Goal: Task Accomplishment & Management: Complete application form

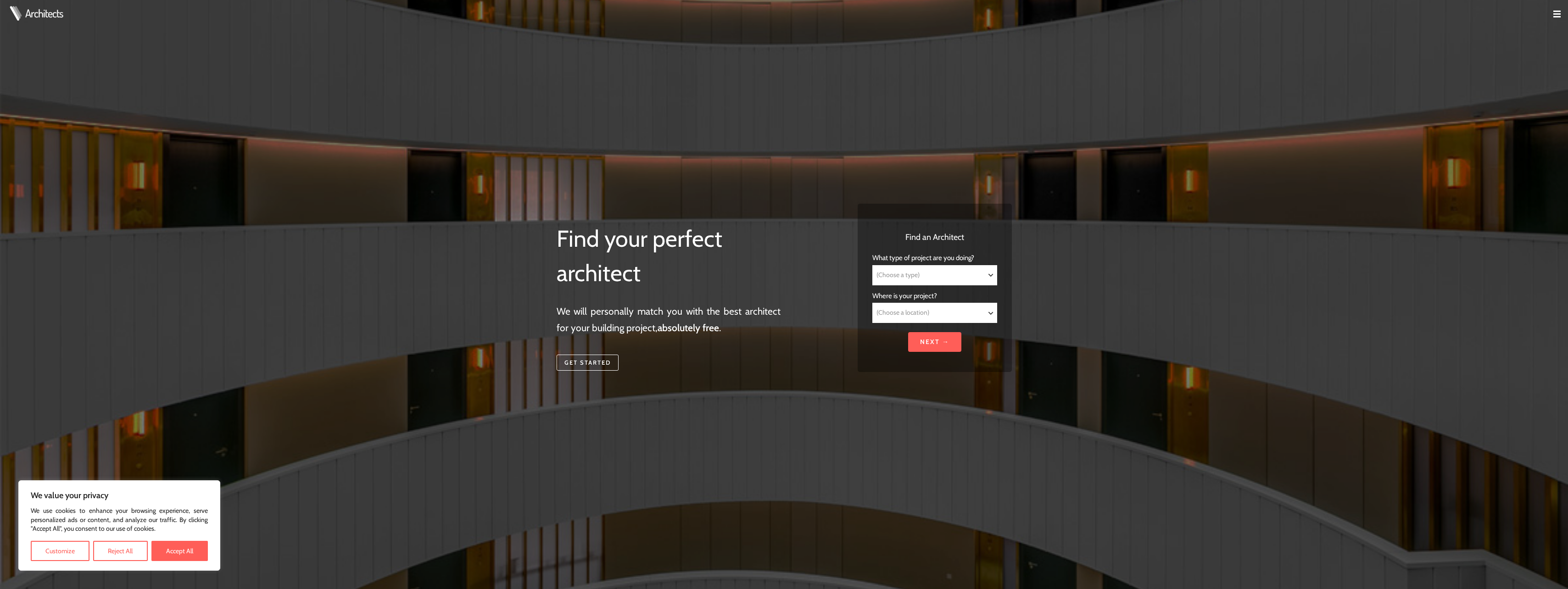
click at [944, 278] on select "(Choose a type) Residential Commercial Mixed use Conservation & Heritage Public…" at bounding box center [935, 275] width 124 height 19
select select "Residential"
click at [873, 266] on select "(Choose a type) Residential Commercial Mixed use Conservation & Heritage Public…" at bounding box center [935, 275] width 124 height 19
select select "Residential"
click at [924, 307] on select "(Choose a location) [GEOGRAPHIC_DATA] [GEOGRAPHIC_DATA] [GEOGRAPHIC_DATA] [GEOG…" at bounding box center [935, 313] width 124 height 19
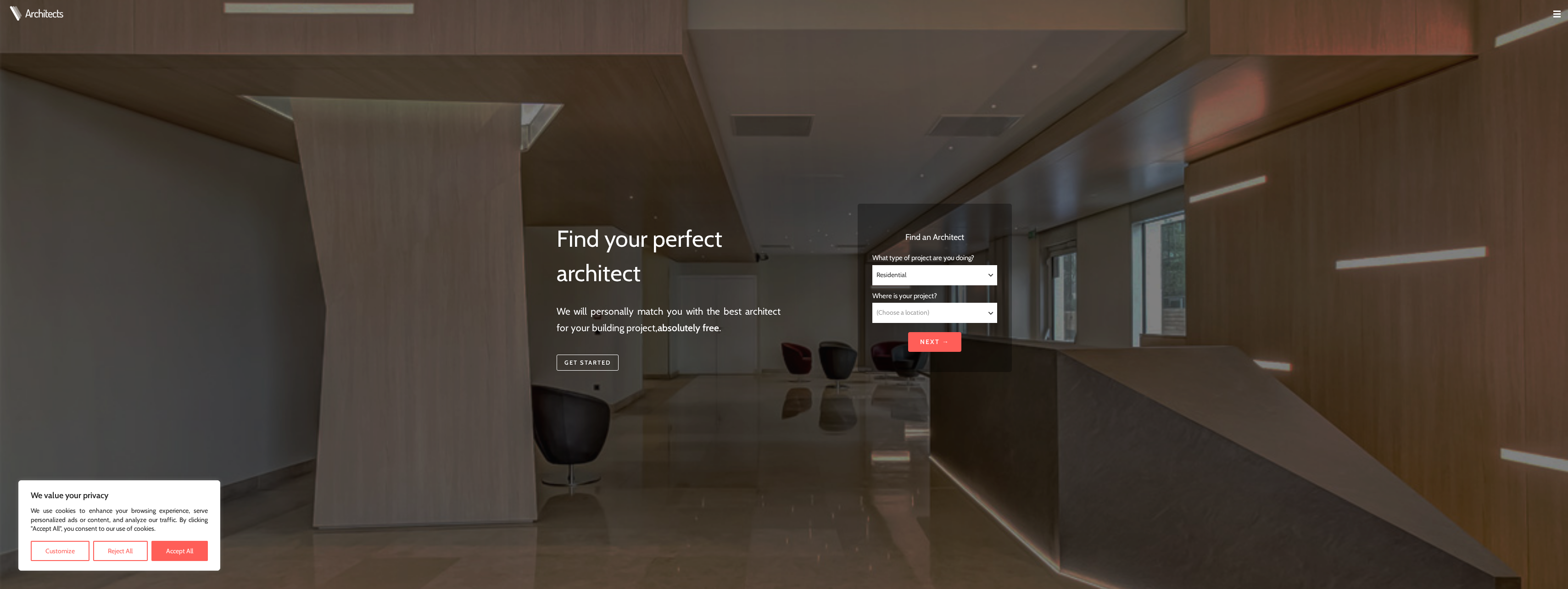
select select "Merseyside"
click at [873, 303] on select "(Choose a location) [GEOGRAPHIC_DATA] [GEOGRAPHIC_DATA] [GEOGRAPHIC_DATA] [GEOG…" at bounding box center [935, 313] width 124 height 19
select select "Merseyside"
click at [928, 343] on input "Next →" at bounding box center [934, 342] width 53 height 20
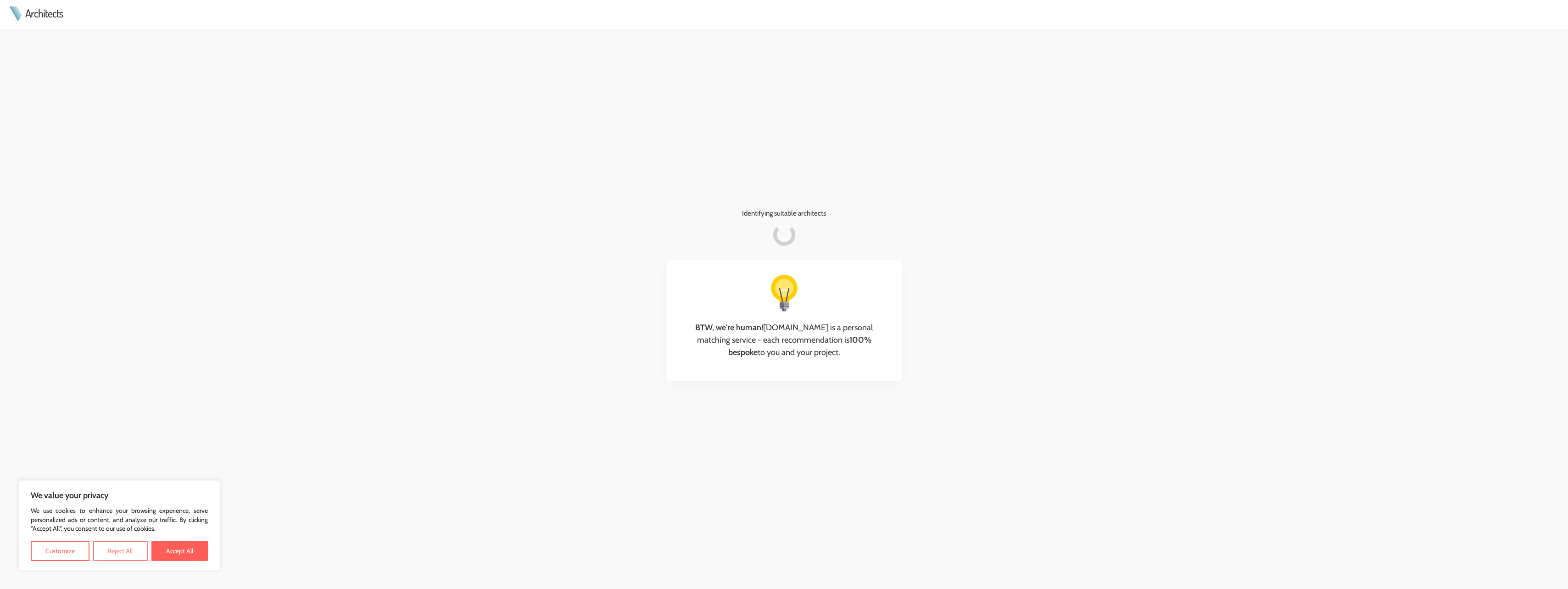
click at [105, 559] on button "Reject All" at bounding box center [120, 551] width 54 height 20
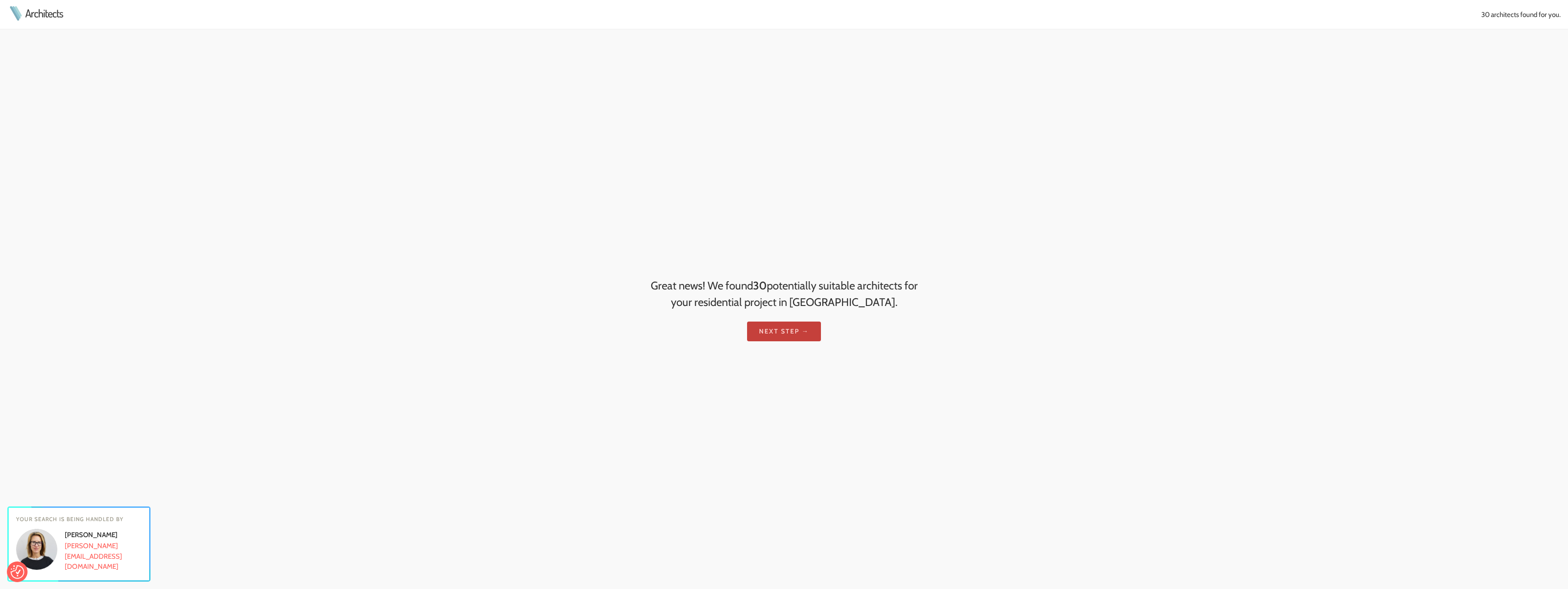
click at [786, 328] on link "Next step →" at bounding box center [784, 331] width 74 height 20
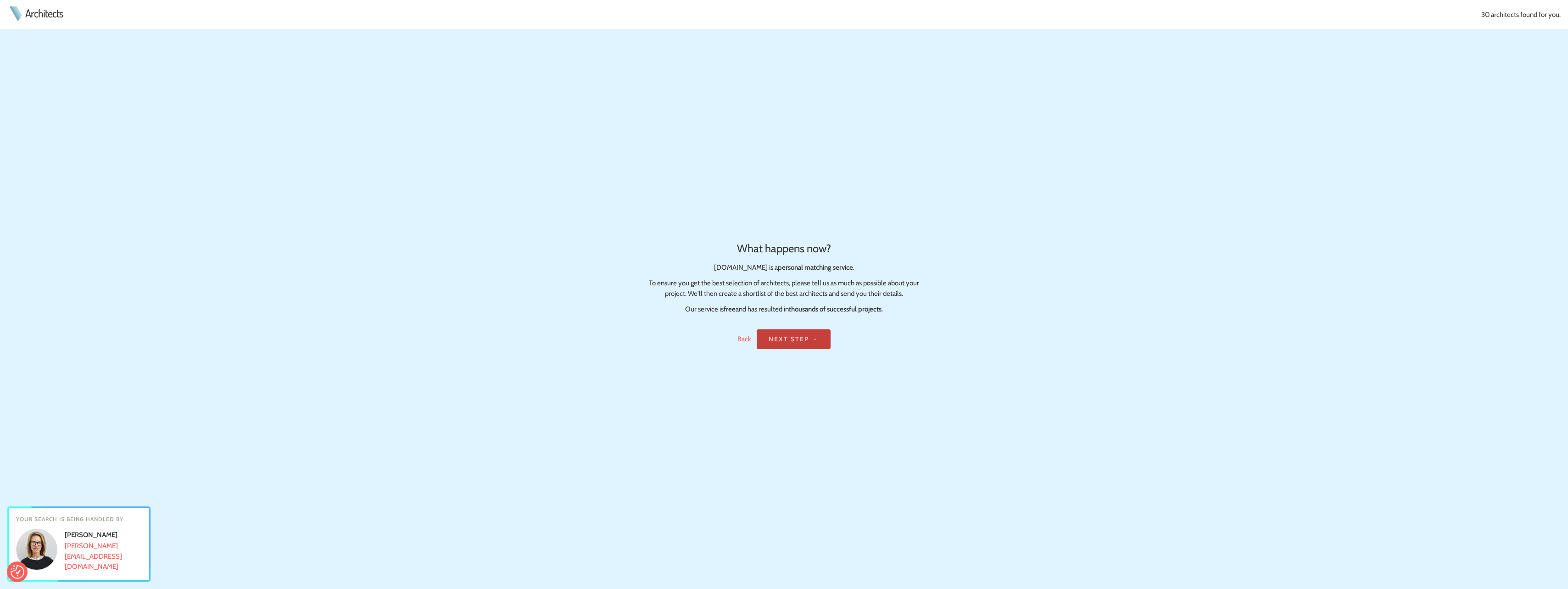
click at [798, 340] on link "Next step →" at bounding box center [794, 339] width 74 height 20
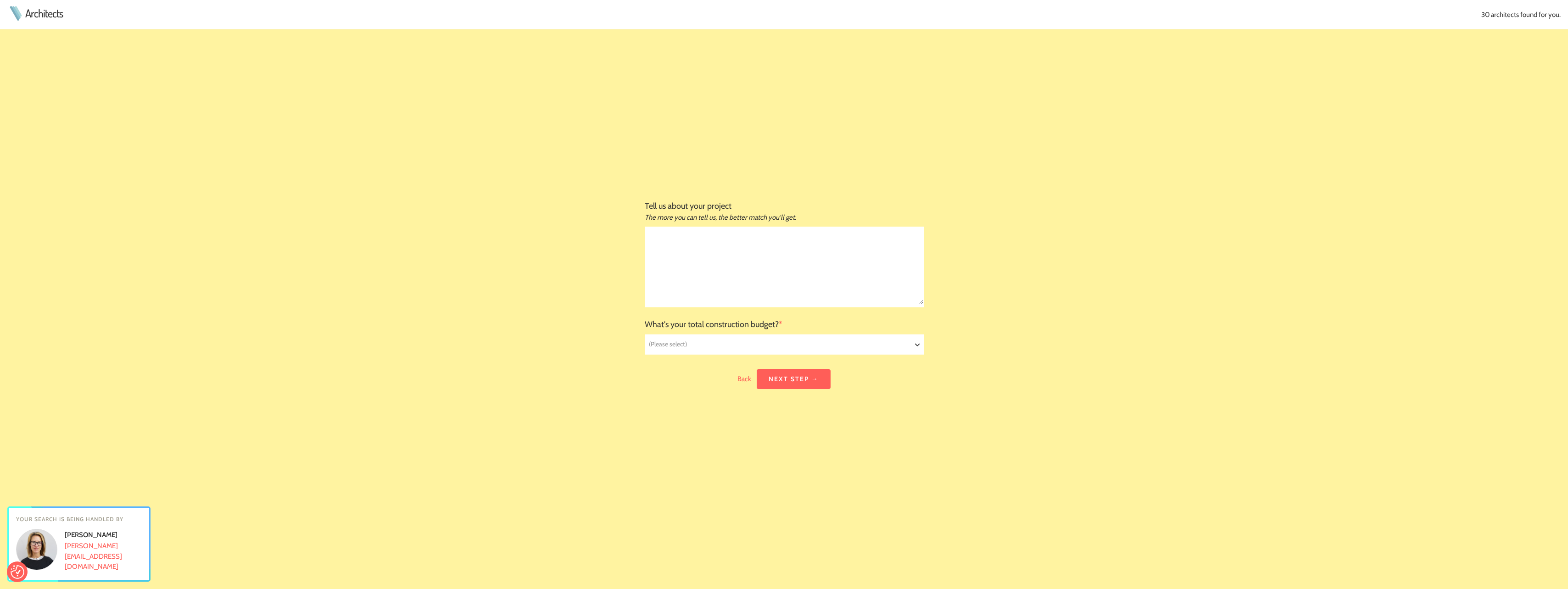
click at [757, 277] on textarea at bounding box center [784, 265] width 278 height 77
click at [795, 349] on select "(Please select) £20 million+ £10 million - £20 million £5 million - £10 million…" at bounding box center [784, 344] width 278 height 19
click at [501, 360] on td "Tell us about your project The more you can tell us, the better match you'll ge…" at bounding box center [784, 294] width 1568 height 589
